Goal: Feedback & Contribution: Leave review/rating

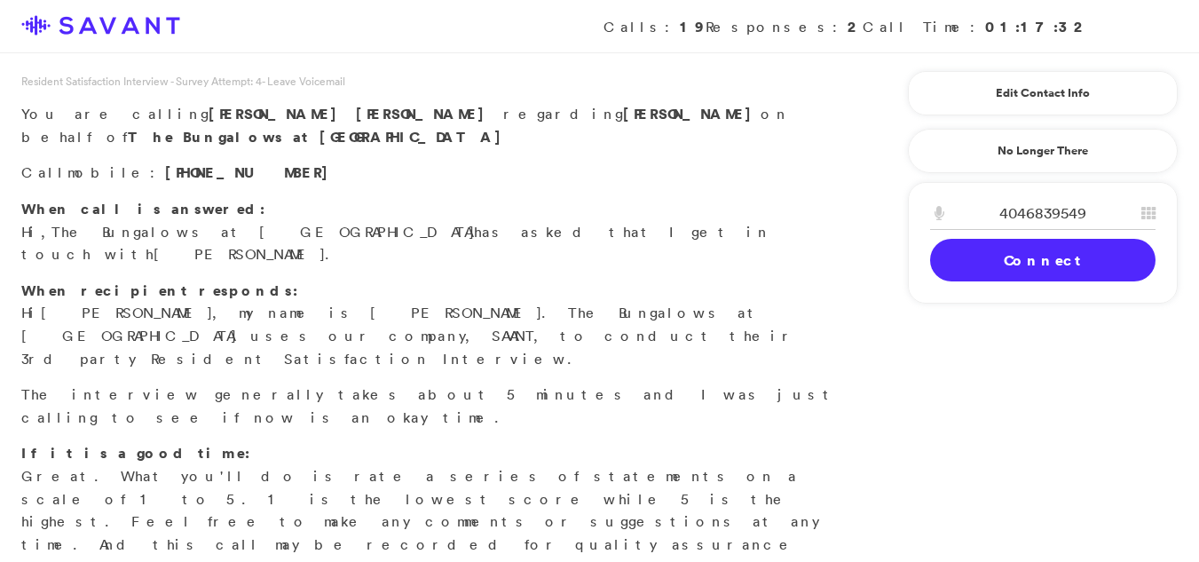
click at [1003, 275] on link "Connect" at bounding box center [1042, 260] width 225 height 43
click at [1099, 209] on input "4046839549" at bounding box center [1042, 213] width 225 height 33
type input "4"
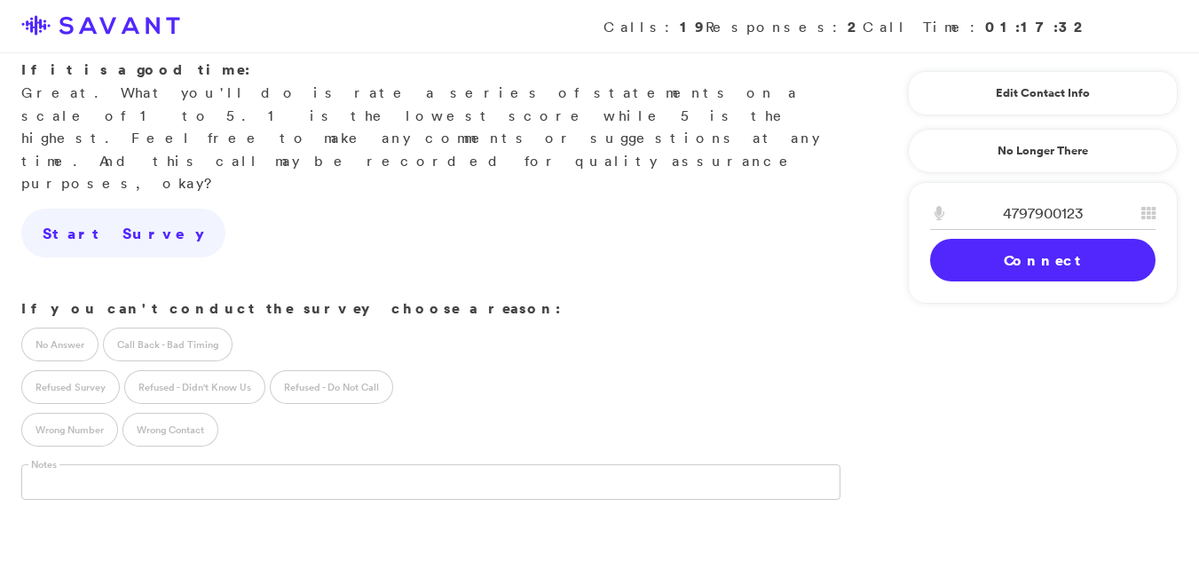
scroll to position [415, 0]
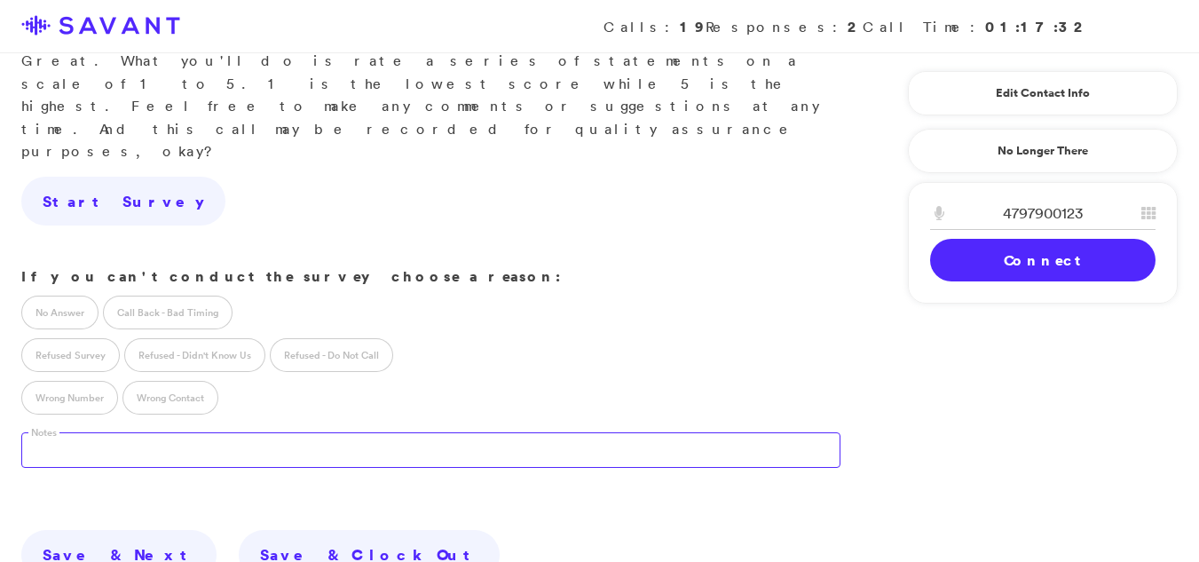
type input "4797900123"
click at [304, 432] on textarea at bounding box center [430, 450] width 819 height 36
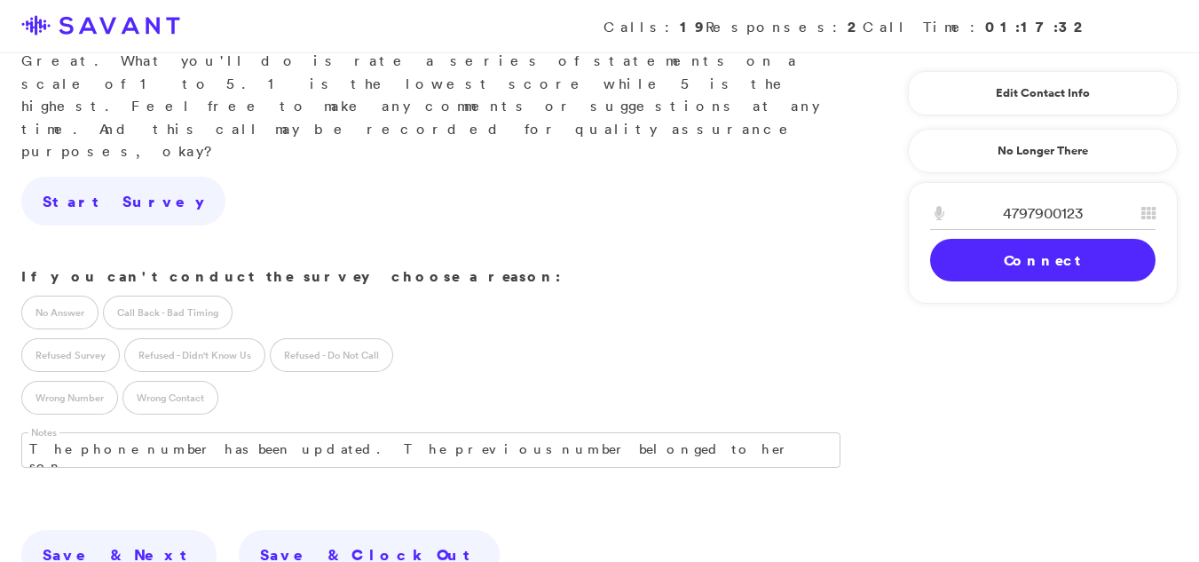
click at [1119, 255] on link "Connect" at bounding box center [1042, 260] width 225 height 43
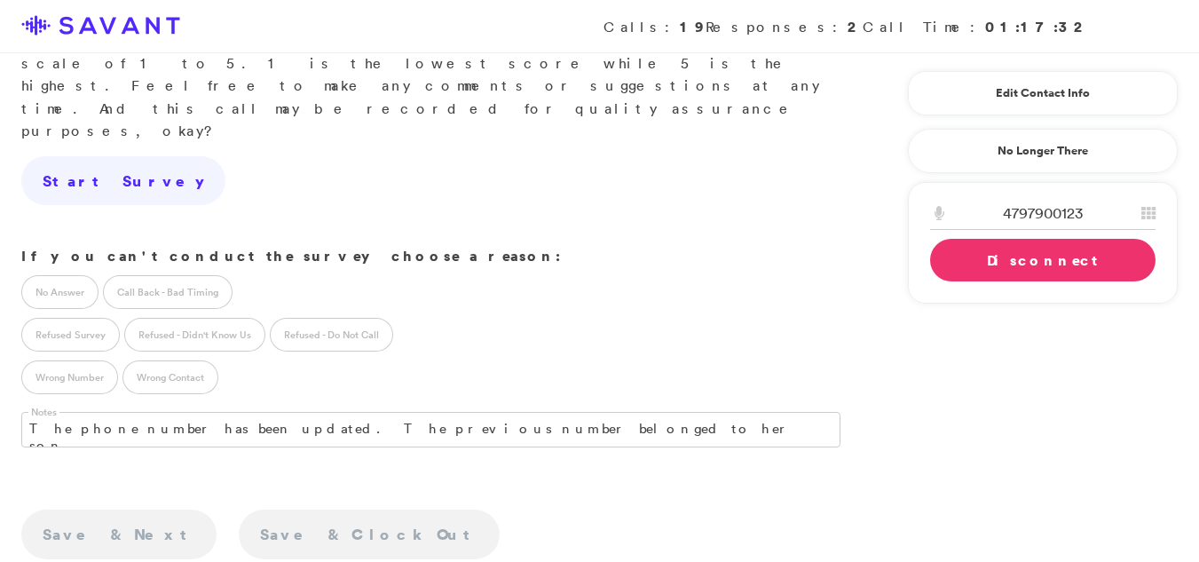
scroll to position [432, 0]
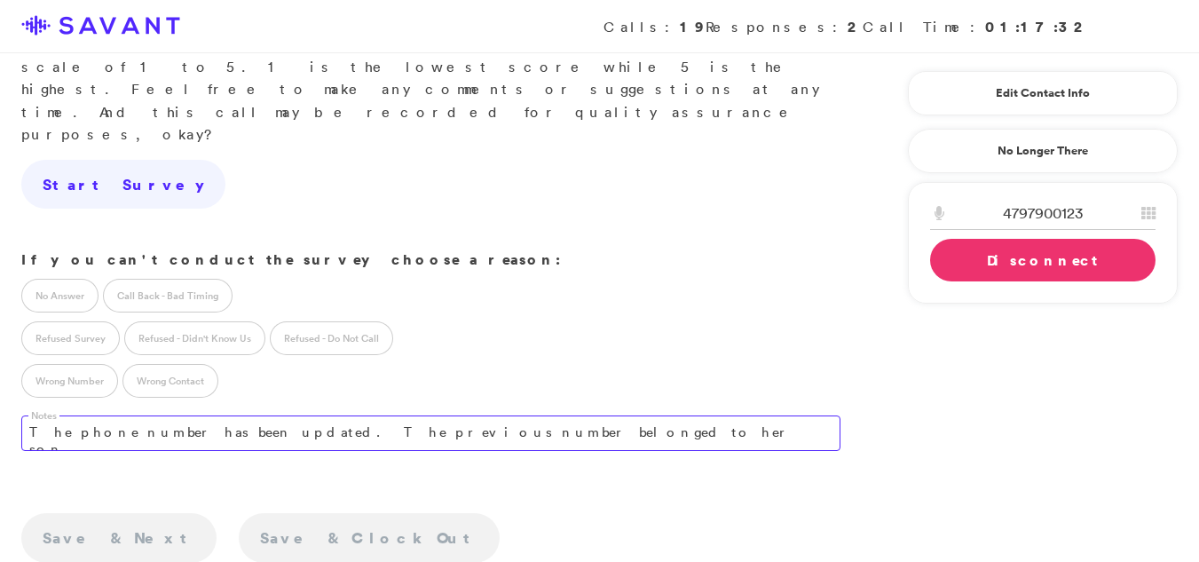
click at [609, 415] on textarea "The phone number has been updated. The previous number belonged to her son." at bounding box center [430, 433] width 819 height 36
click at [600, 415] on textarea "The phone number has been updated. The previous number belonged to her son." at bounding box center [430, 433] width 819 height 36
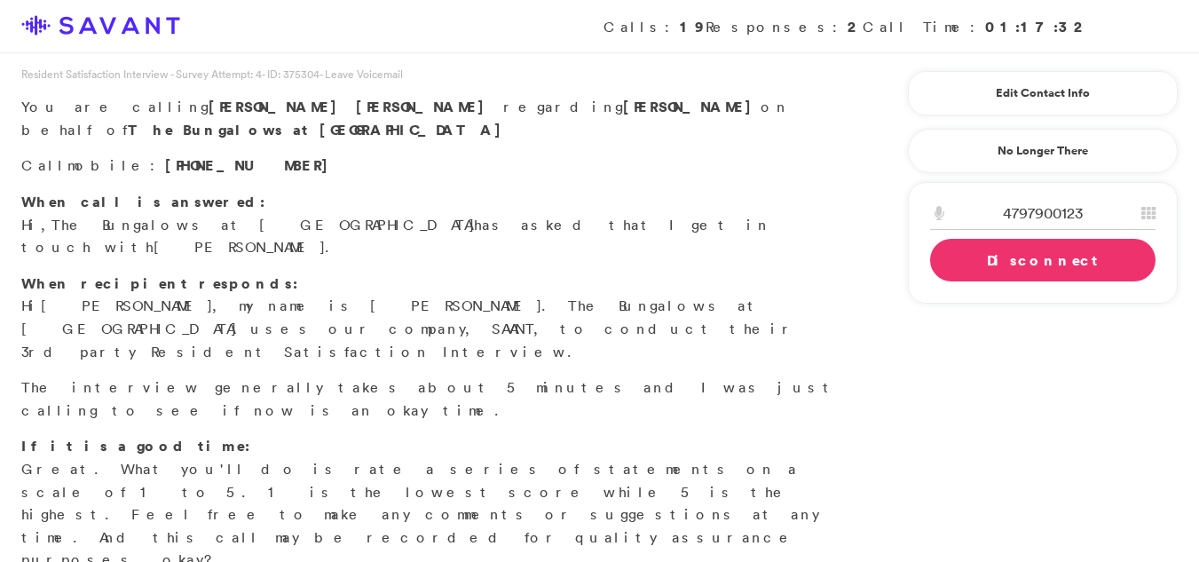
scroll to position [0, 0]
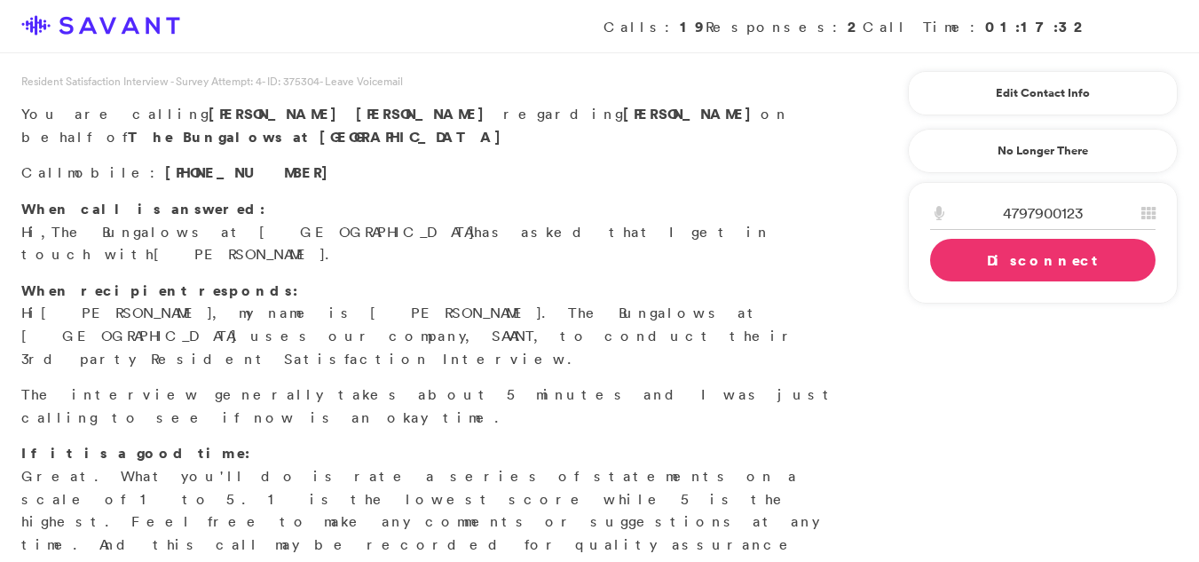
type textarea "The phone number has been updated. The previous number belonged to her son."
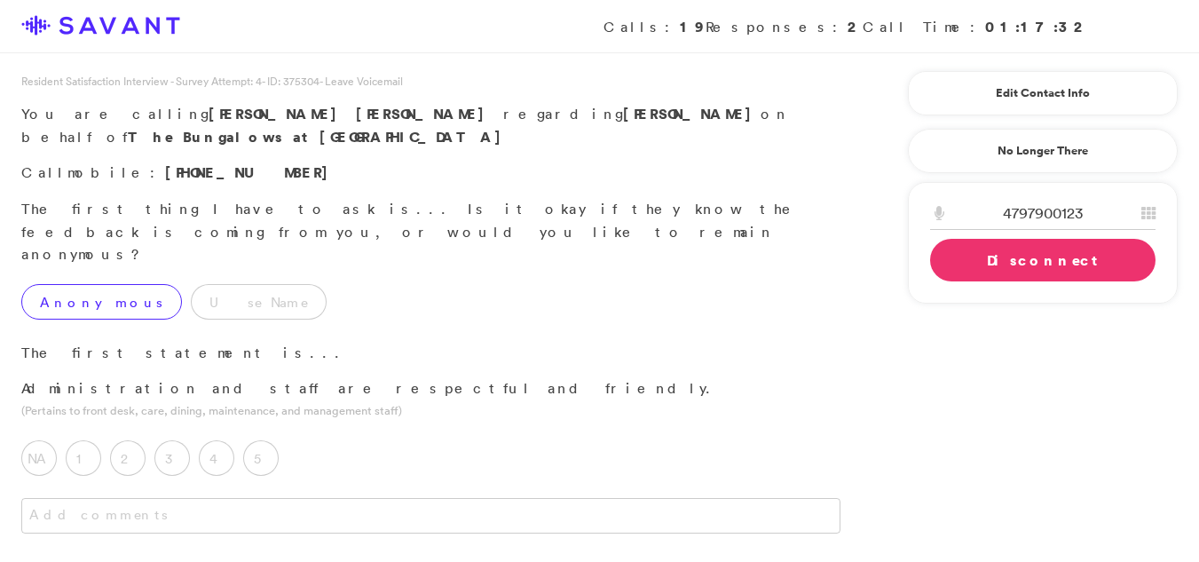
click at [74, 284] on label "Anonymous" at bounding box center [101, 302] width 161 height 36
click at [217, 440] on label "4" at bounding box center [217, 458] width 36 height 36
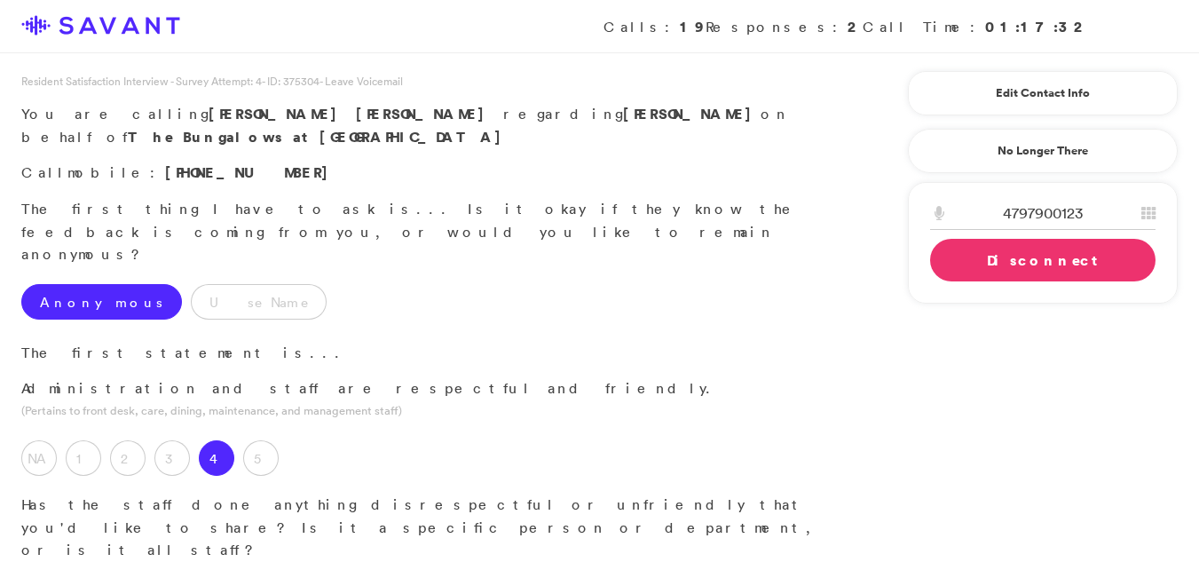
type textarea "Y"
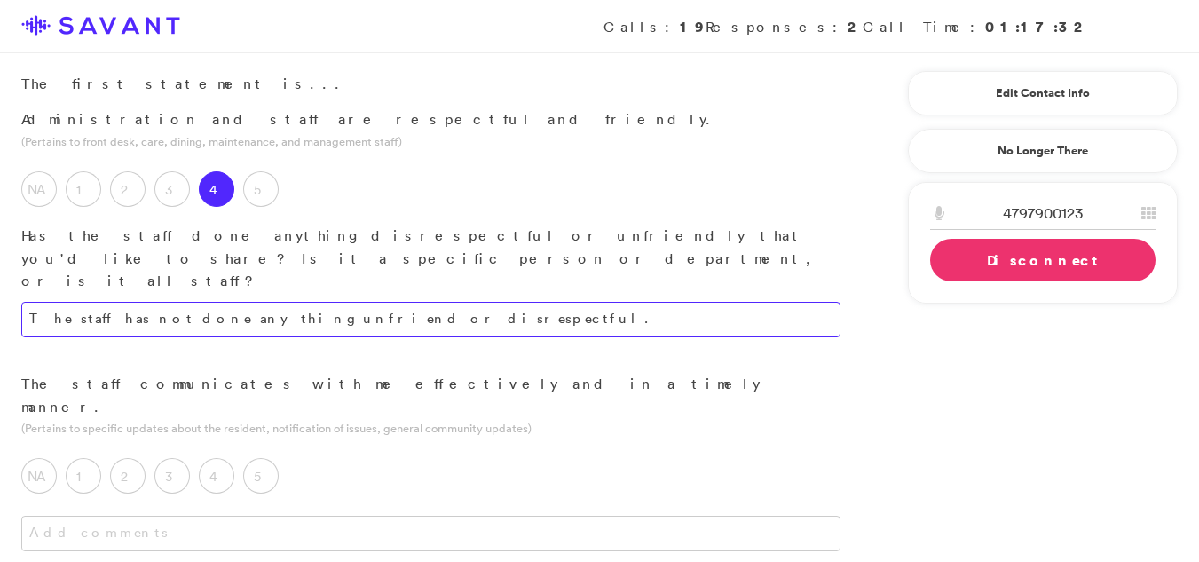
scroll to position [273, 0]
click at [439, 297] on textarea "The staff has not done anything unfriend or disrespectful." at bounding box center [430, 315] width 819 height 36
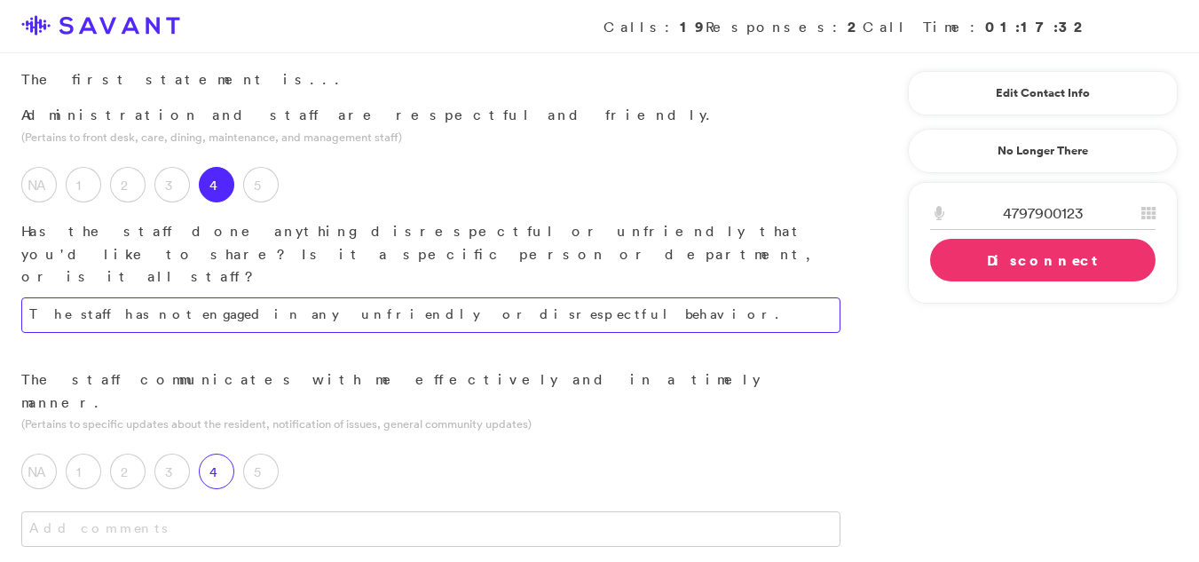
type textarea "The staff has not engaged in any unfriendly or disrespectful behavior."
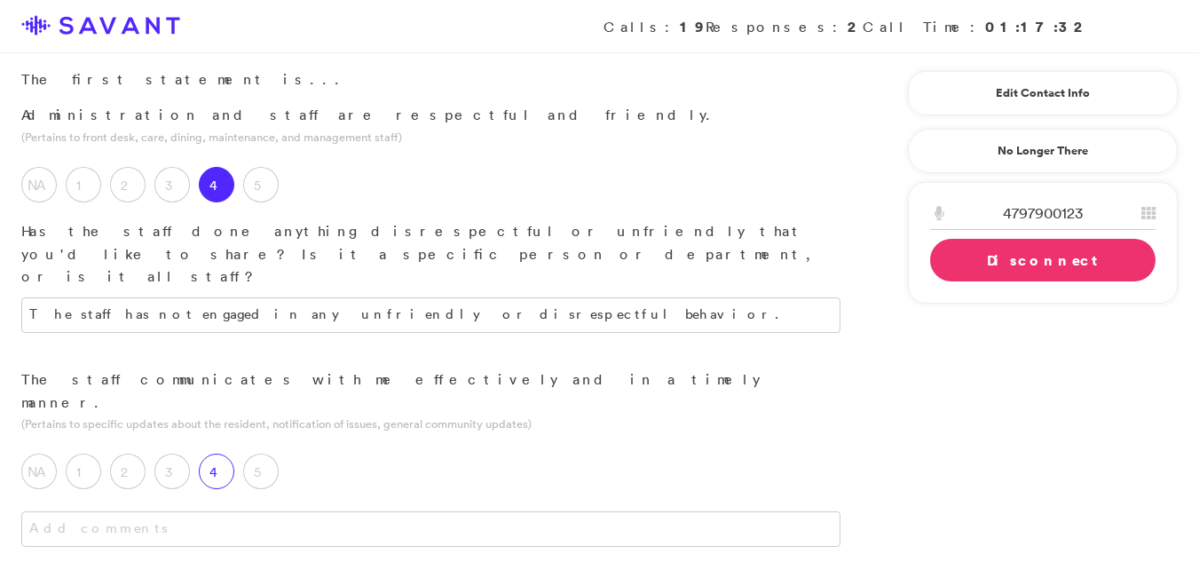
click at [221, 454] on label "4" at bounding box center [217, 472] width 36 height 36
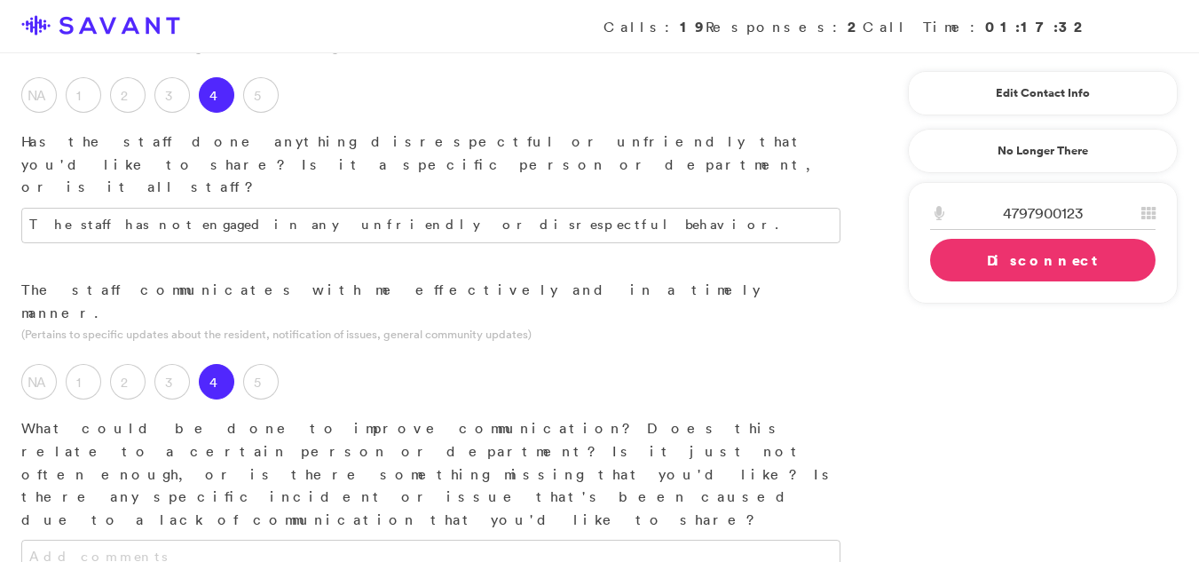
scroll to position [384, 0]
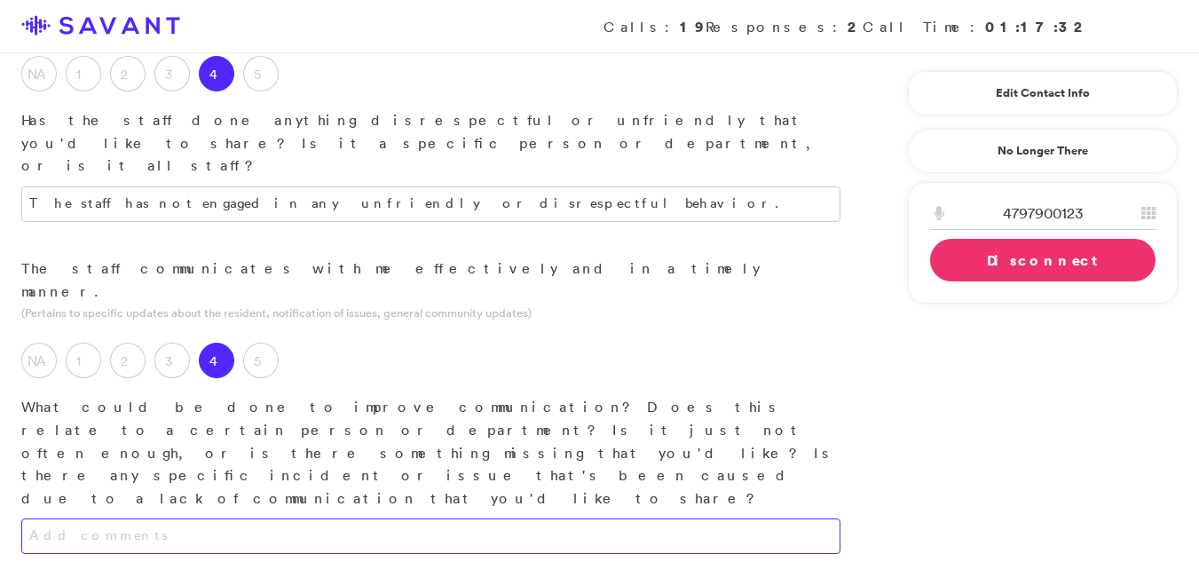
click at [418, 518] on textarea at bounding box center [430, 536] width 819 height 36
type textarea "The staff communicates with me just fine."
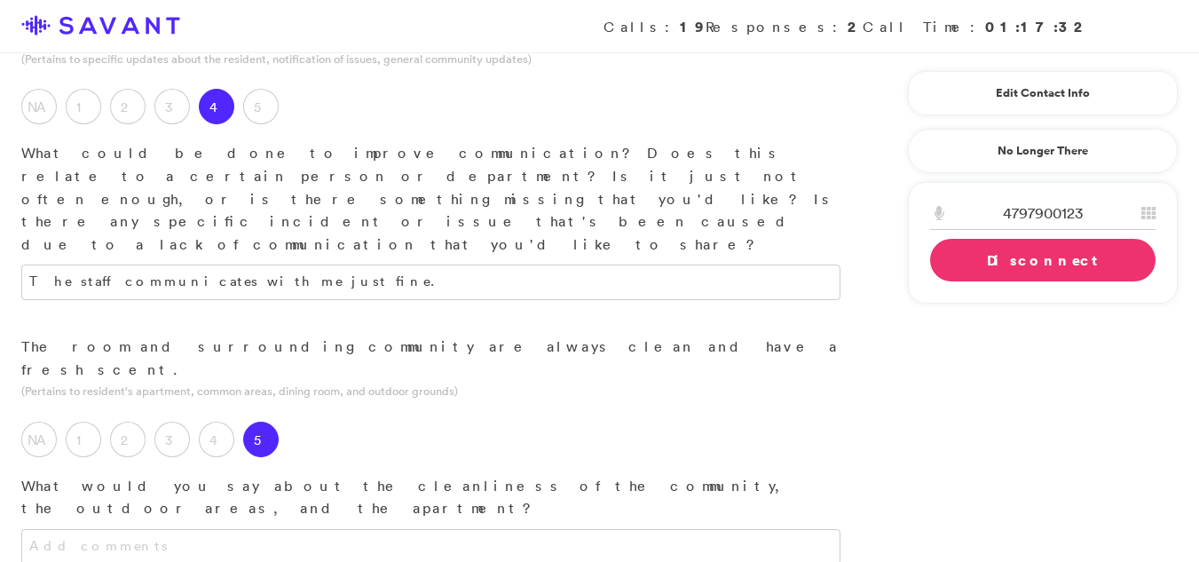
scroll to position [647, 0]
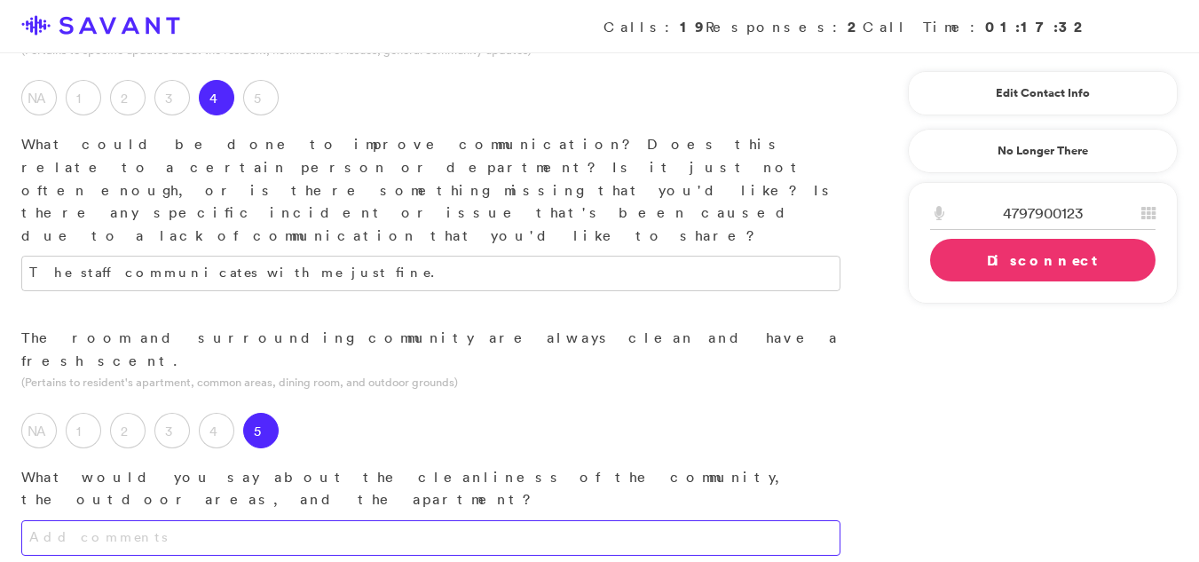
click at [335, 520] on textarea at bounding box center [430, 538] width 819 height 36
type textarea "The outdoor areas are maintained in a clean and well-kept manner."
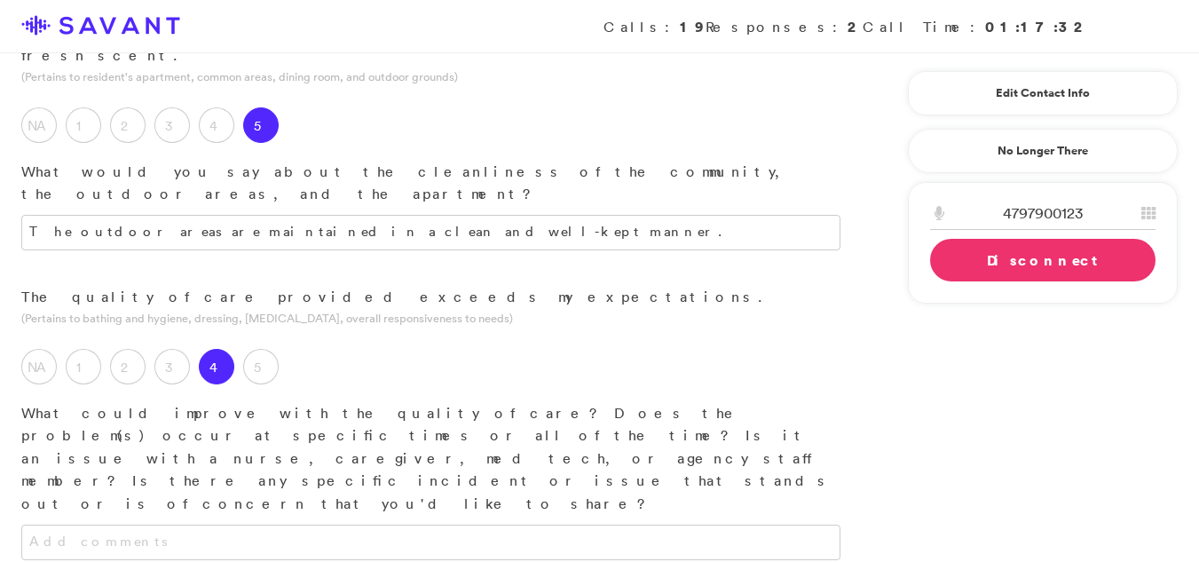
scroll to position [970, 0]
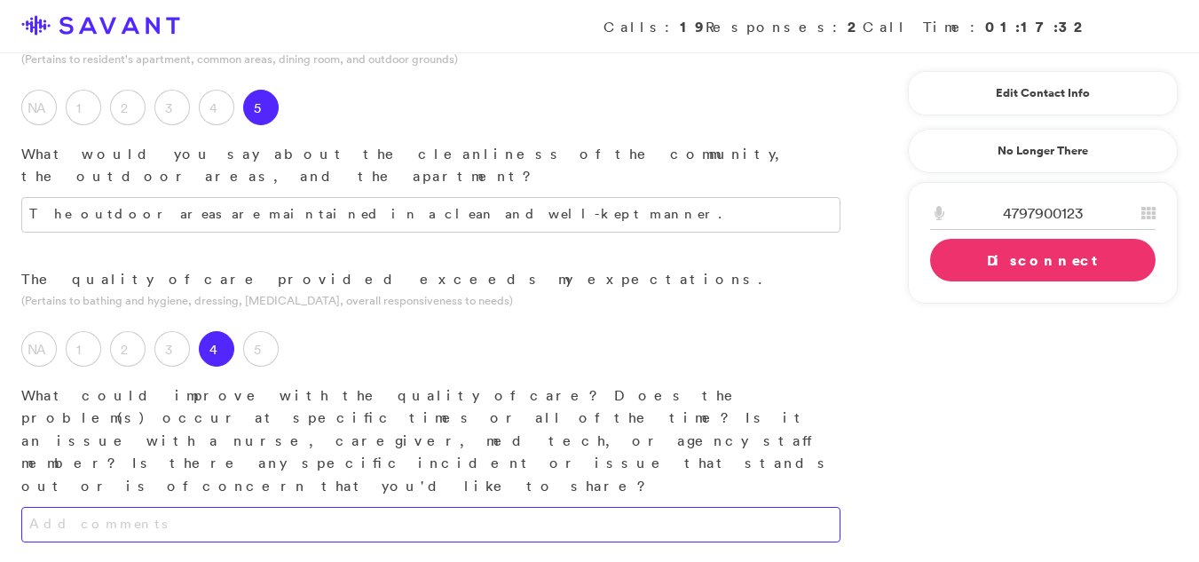
click at [162, 507] on textarea at bounding box center [430, 525] width 819 height 36
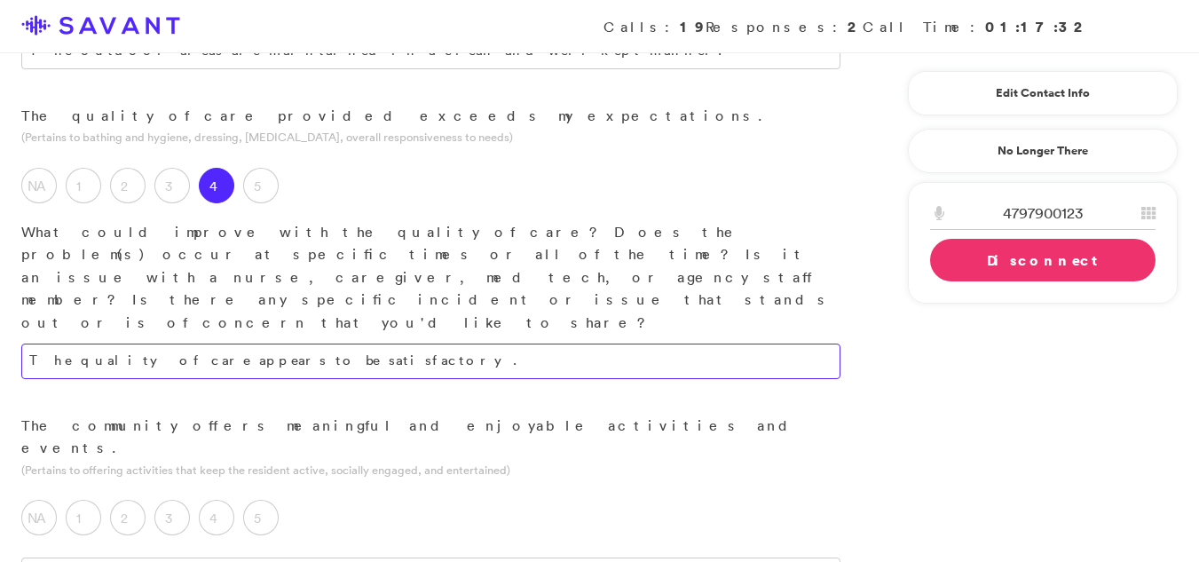
scroll to position [1182, 0]
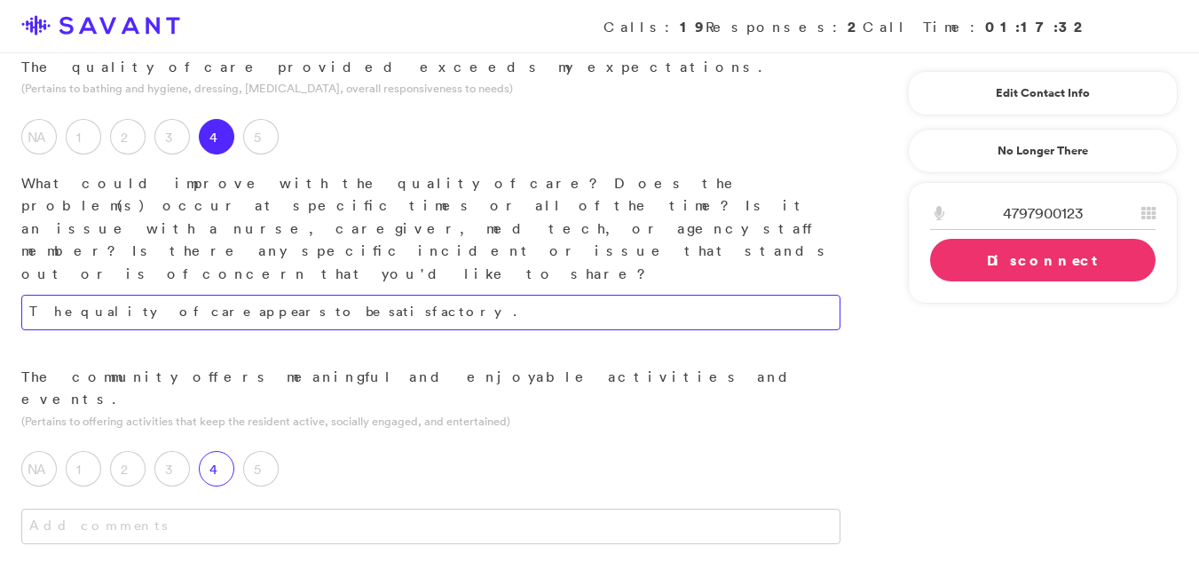
type textarea "The quality of care appears to be satisfactory."
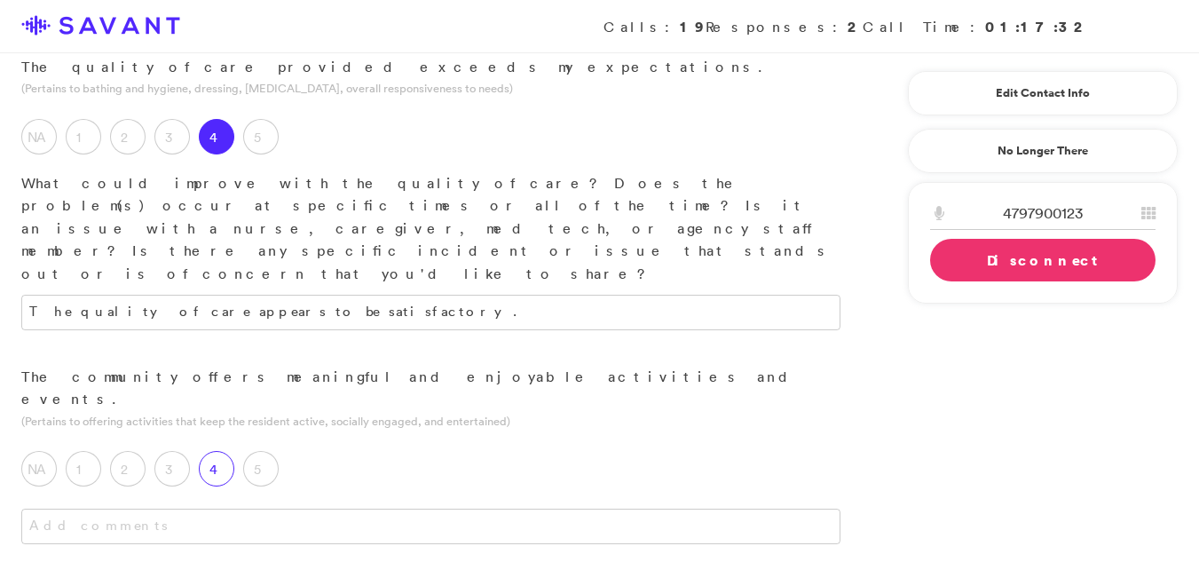
click at [225, 451] on label "4" at bounding box center [217, 469] width 36 height 36
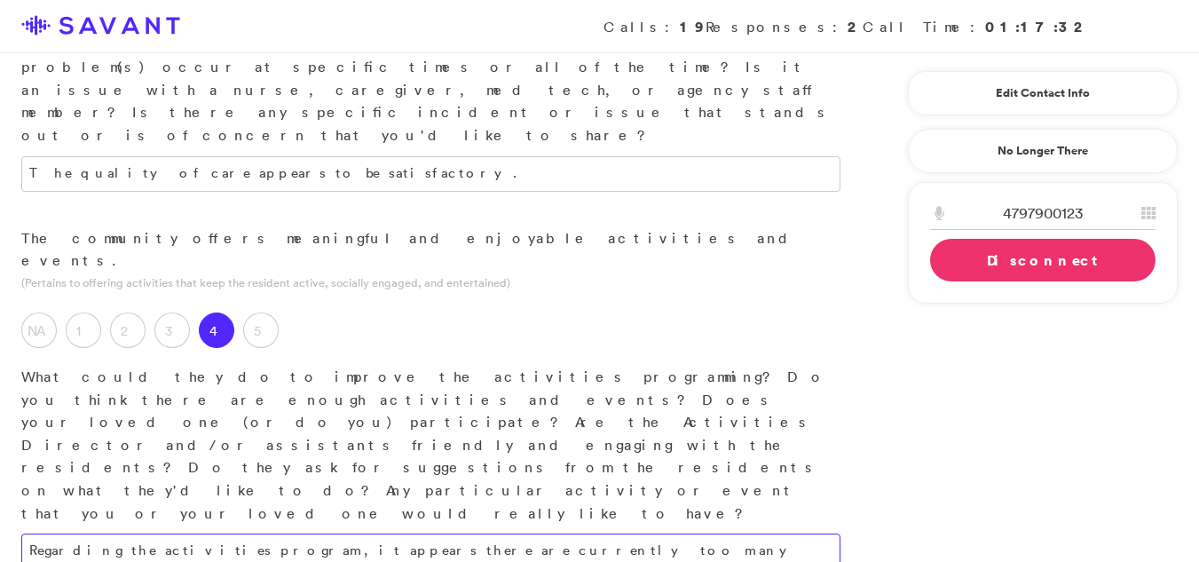
scroll to position [1325, 0]
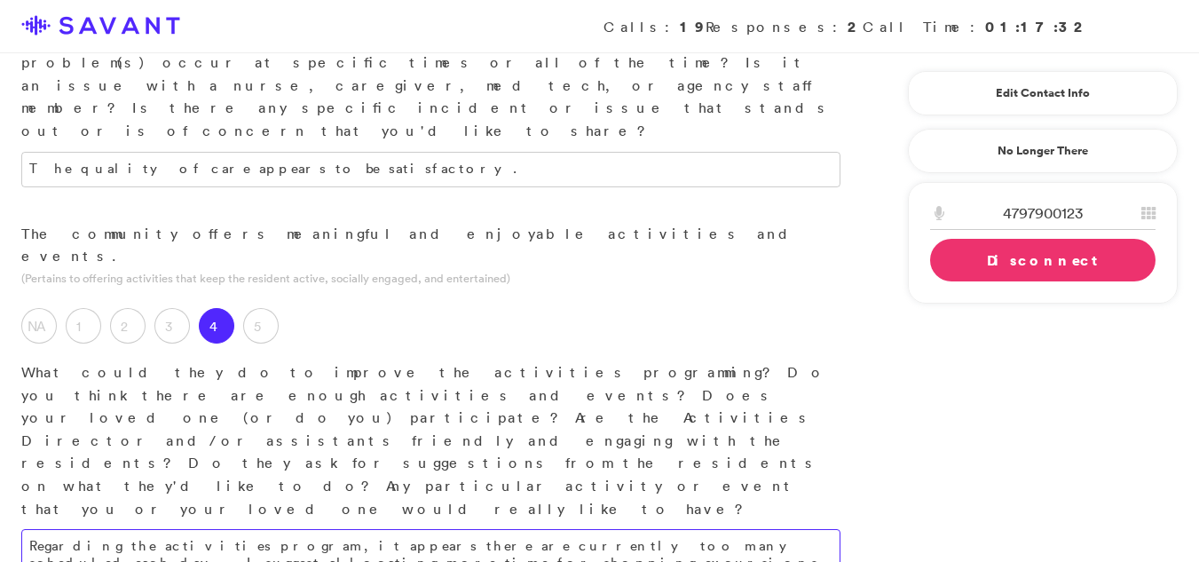
type textarea "Regarding the activities program, it appears there are currently too many sched…"
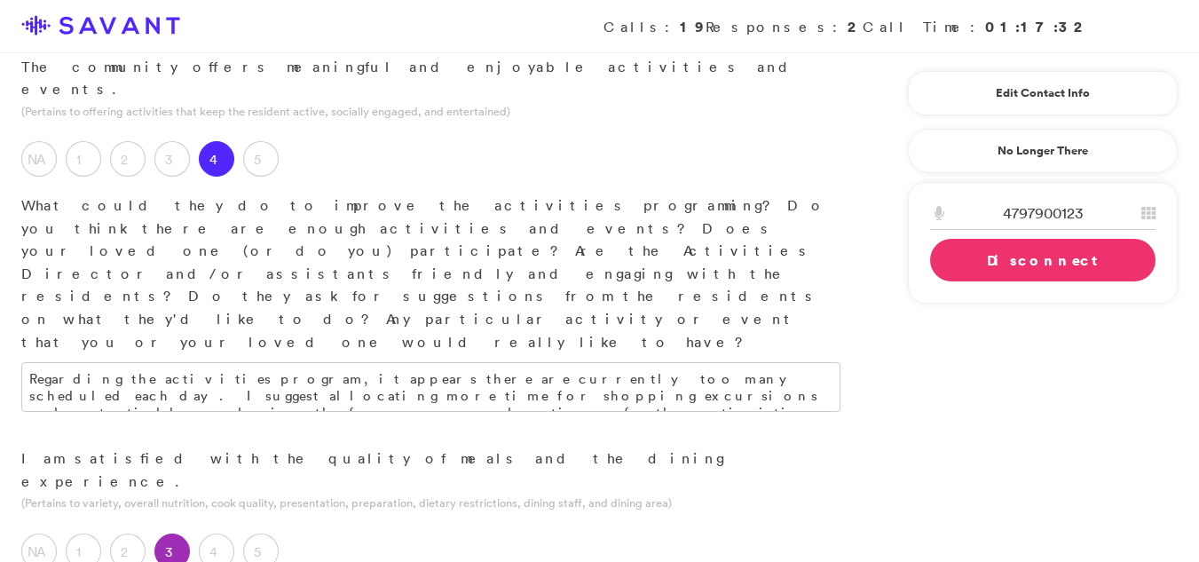
scroll to position [1526, 0]
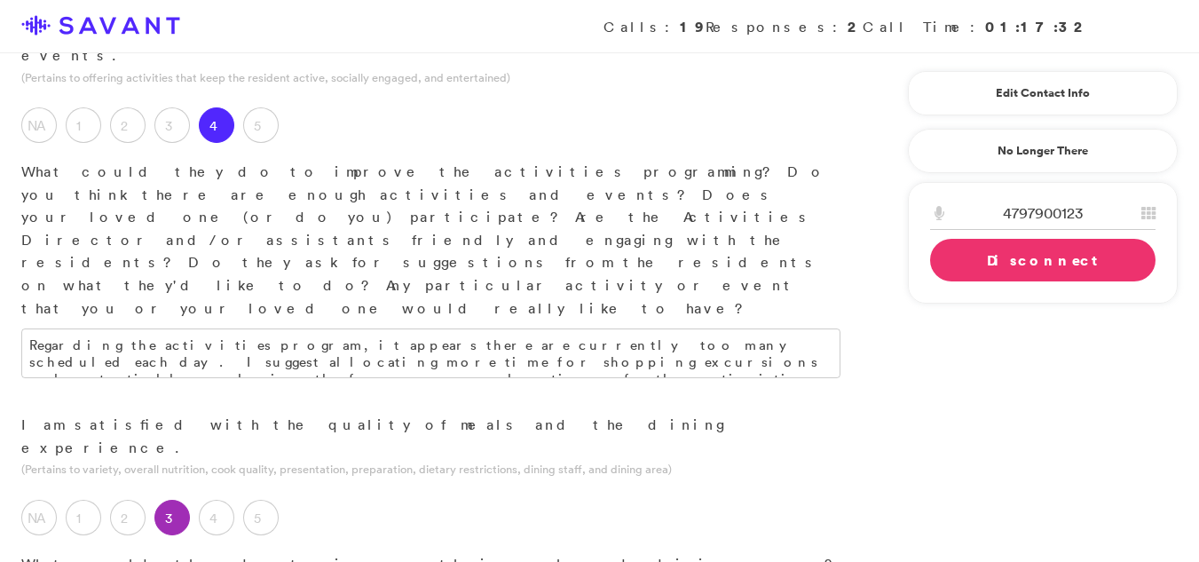
paste textarea "the warmth of food, ensuring residents receive meals at a comfort"
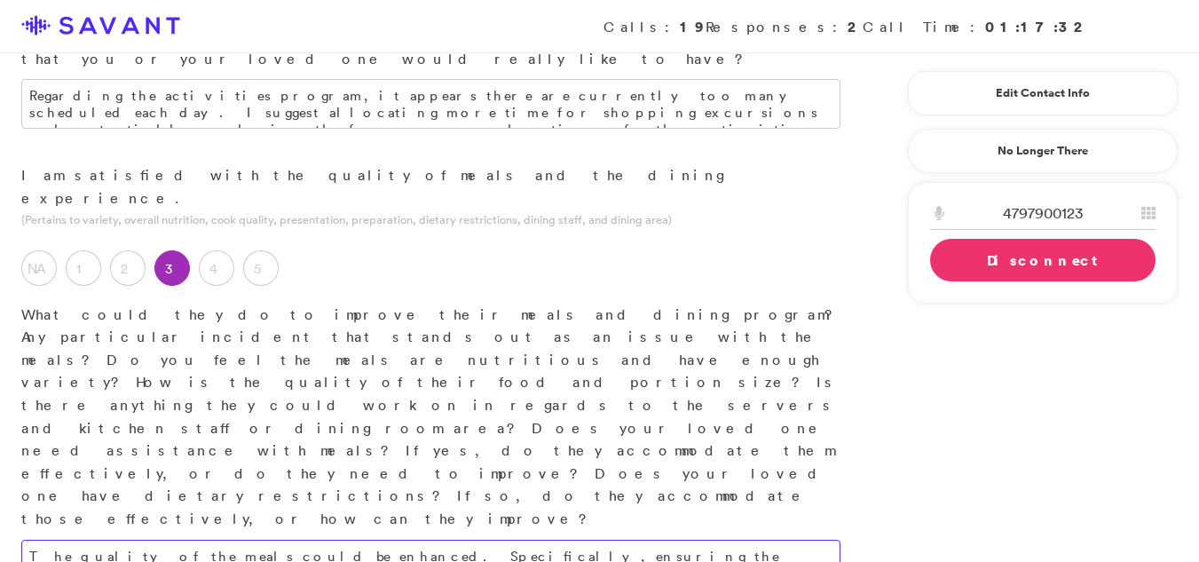
scroll to position [1781, 0]
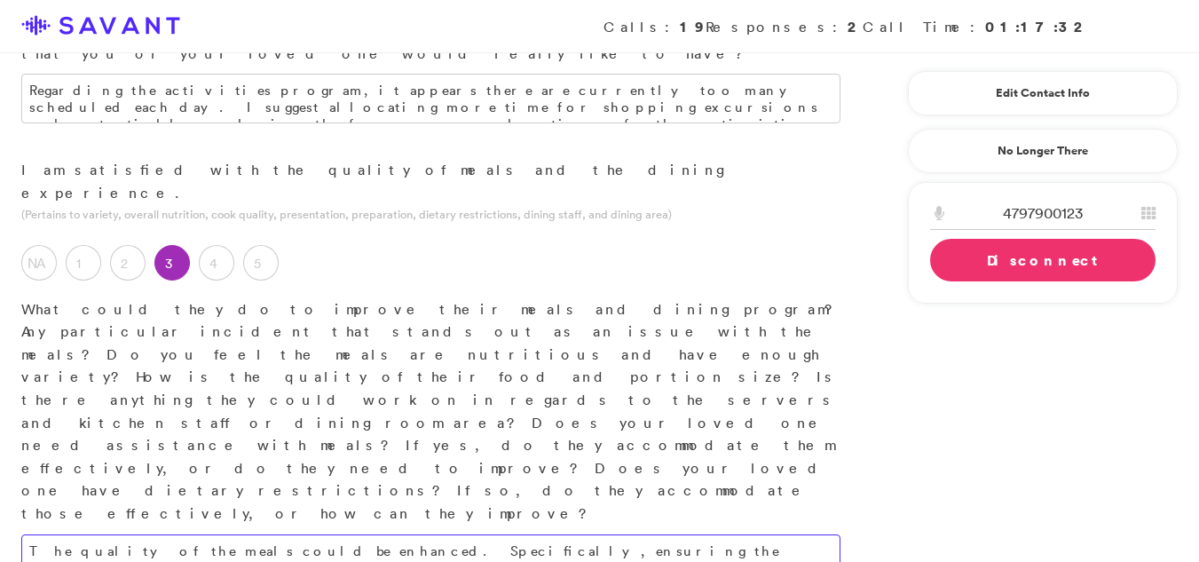
type textarea "The quality of the meals could be enhanced. Specifically, ensuring the food is …"
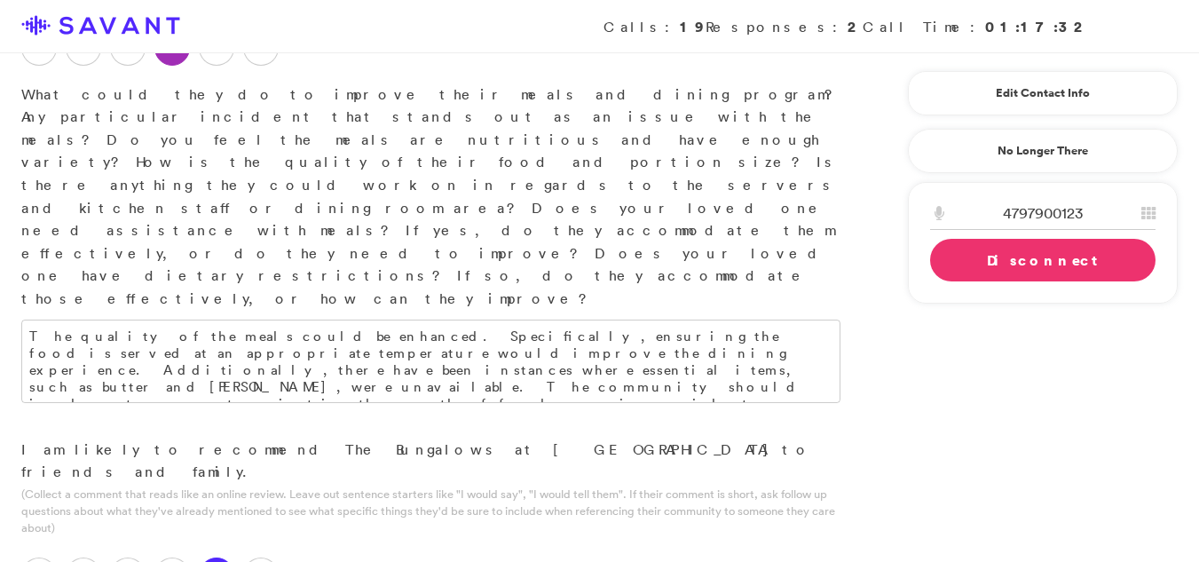
scroll to position [2000, 0]
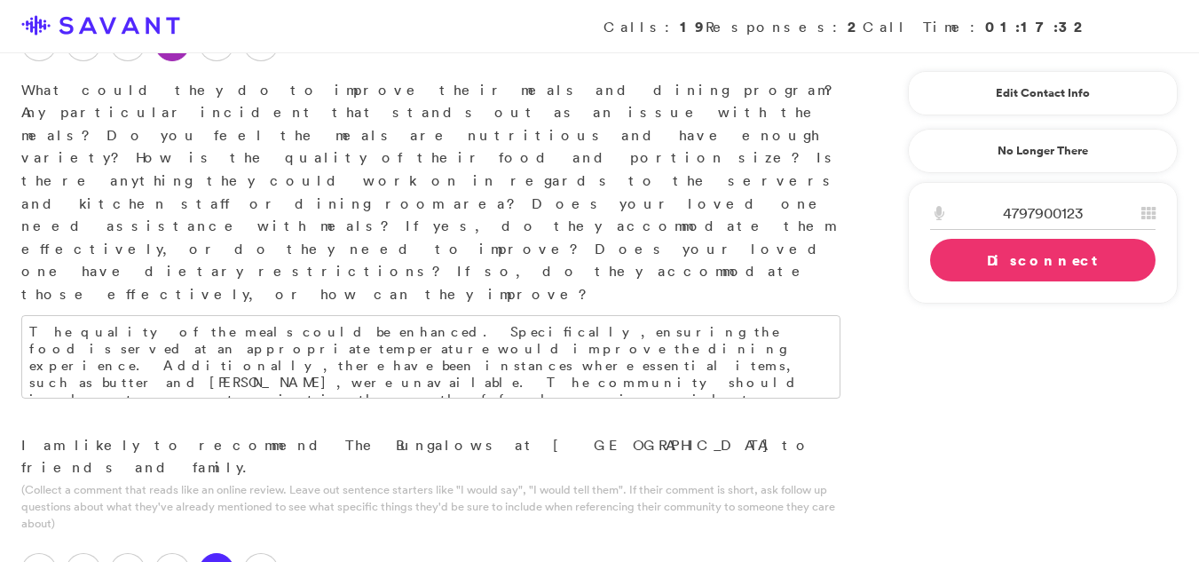
type textarea "The community features exceptionally pleasant staff, and the premises are maint…"
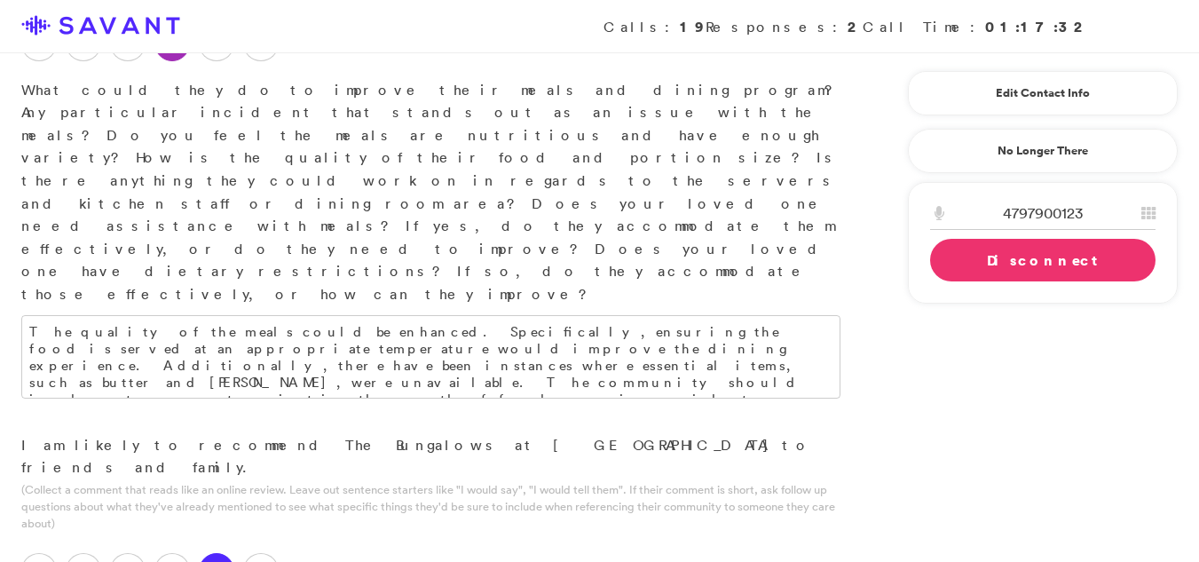
type textarea "The aspect of the community that I find most enjoyable is the opportunity to fo…"
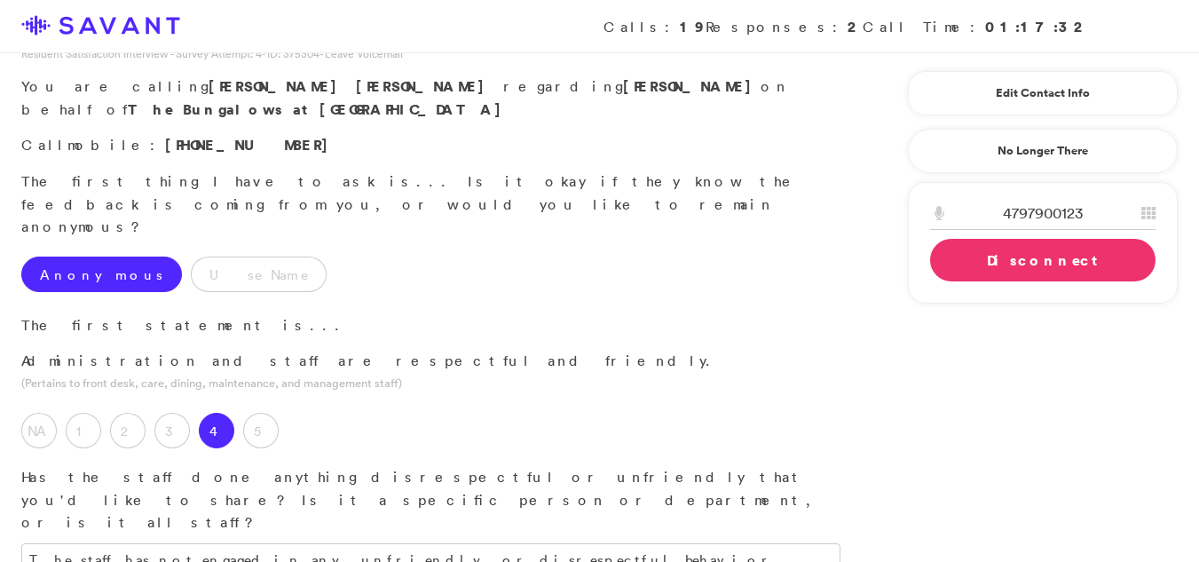
scroll to position [0, 0]
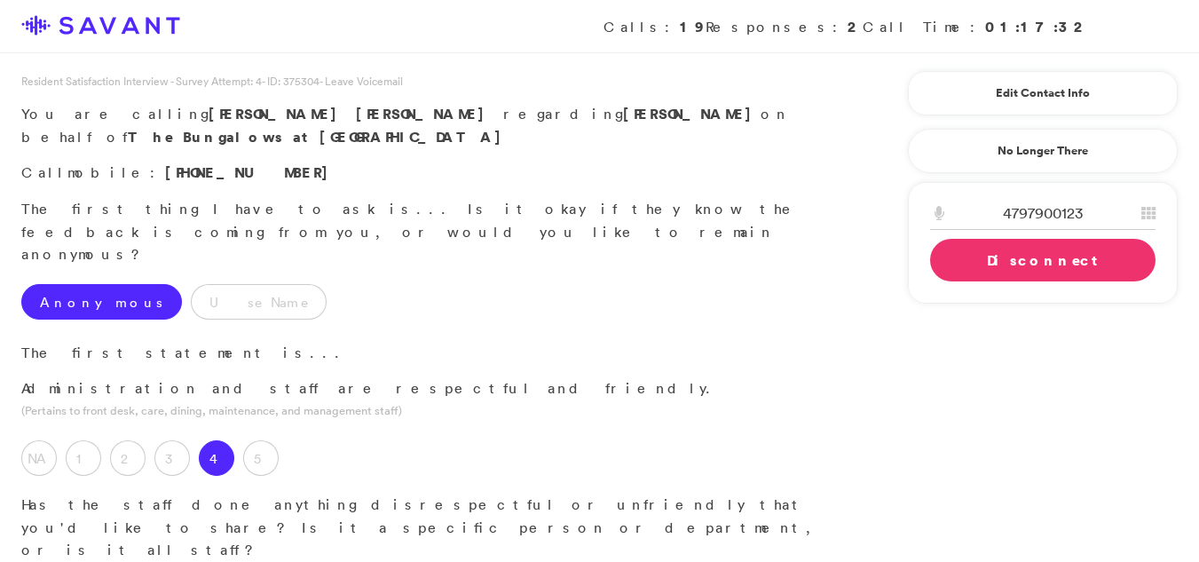
type textarea "My primary concern pertains to maintaining the temperature of the meals. Additi…"
click at [1000, 263] on link "Disconnect" at bounding box center [1042, 260] width 225 height 43
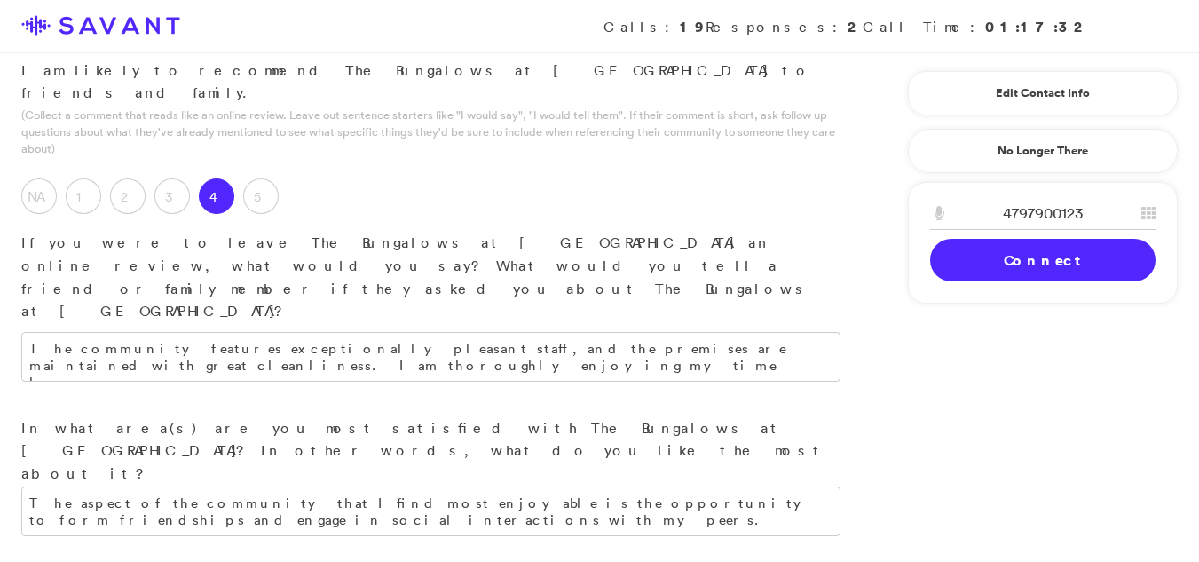
scroll to position [2379, 0]
